Goal: Task Accomplishment & Management: Manage account settings

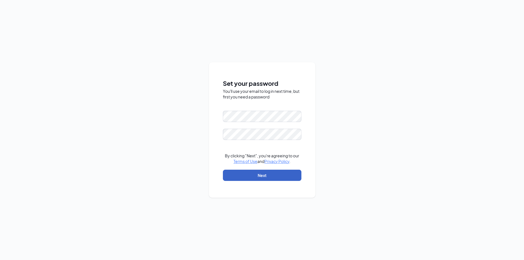
click at [259, 173] on button "Next" at bounding box center [262, 175] width 79 height 11
click at [261, 176] on button "Next" at bounding box center [262, 175] width 79 height 11
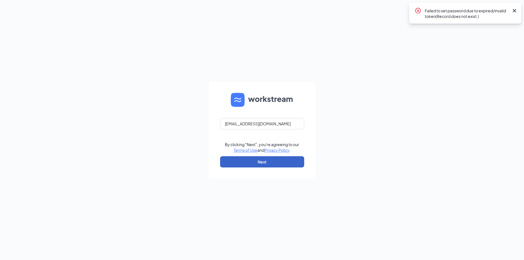
click at [256, 163] on button "Next" at bounding box center [262, 161] width 84 height 11
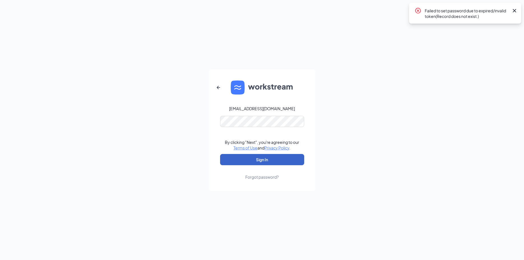
click at [263, 161] on button "Sign In" at bounding box center [262, 159] width 84 height 11
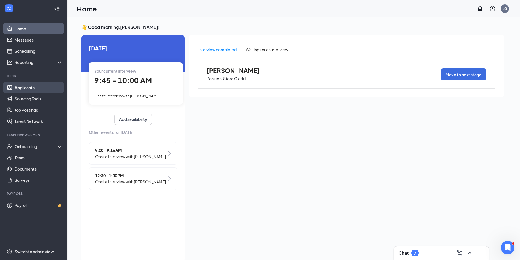
click at [28, 88] on link "Applicants" at bounding box center [39, 87] width 48 height 11
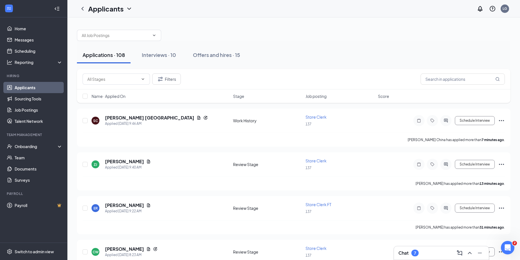
click at [97, 56] on div "Applications · 108" at bounding box center [103, 54] width 42 height 7
click at [160, 55] on div "Interviews · 10" at bounding box center [159, 54] width 34 height 7
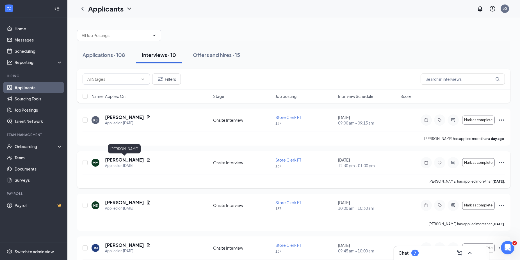
click at [113, 160] on h5 "[PERSON_NAME]" at bounding box center [124, 160] width 39 height 6
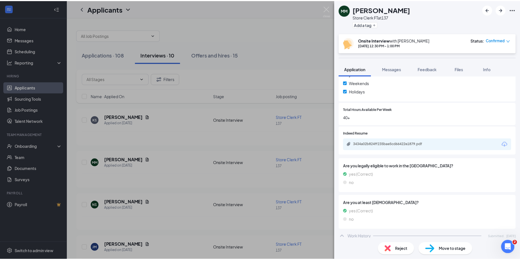
scroll to position [212, 0]
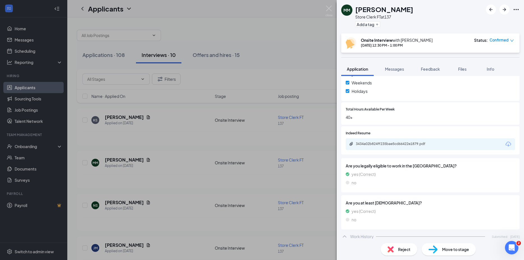
click at [505, 144] on icon "Download" at bounding box center [508, 144] width 7 height 7
click at [127, 245] on div "MM [PERSON_NAME] Store Clerk FT at 137 Add a tag Onsite Interview with [PERSON_…" at bounding box center [262, 130] width 524 height 260
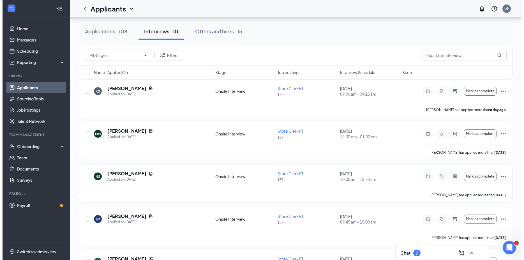
scroll to position [57, 0]
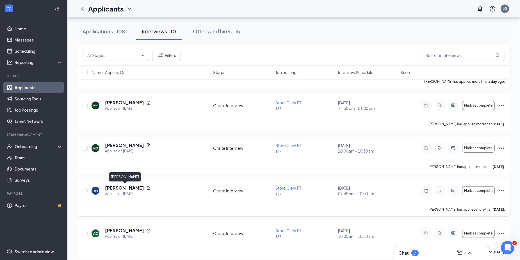
click at [120, 186] on h5 "[PERSON_NAME]" at bounding box center [124, 188] width 39 height 6
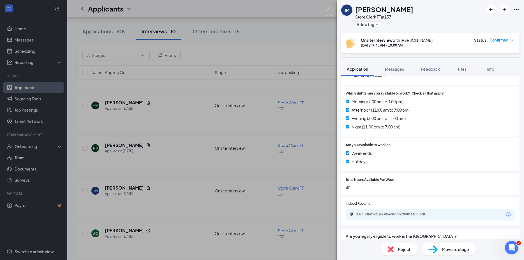
scroll to position [152, 0]
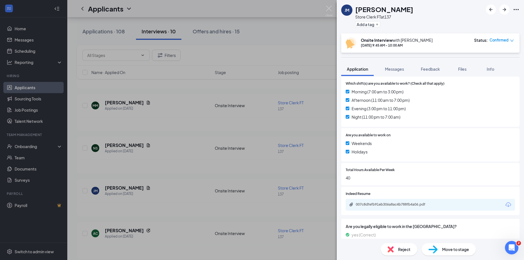
click at [506, 206] on icon "Download" at bounding box center [509, 204] width 6 height 5
